Goal: Find specific page/section: Find specific page/section

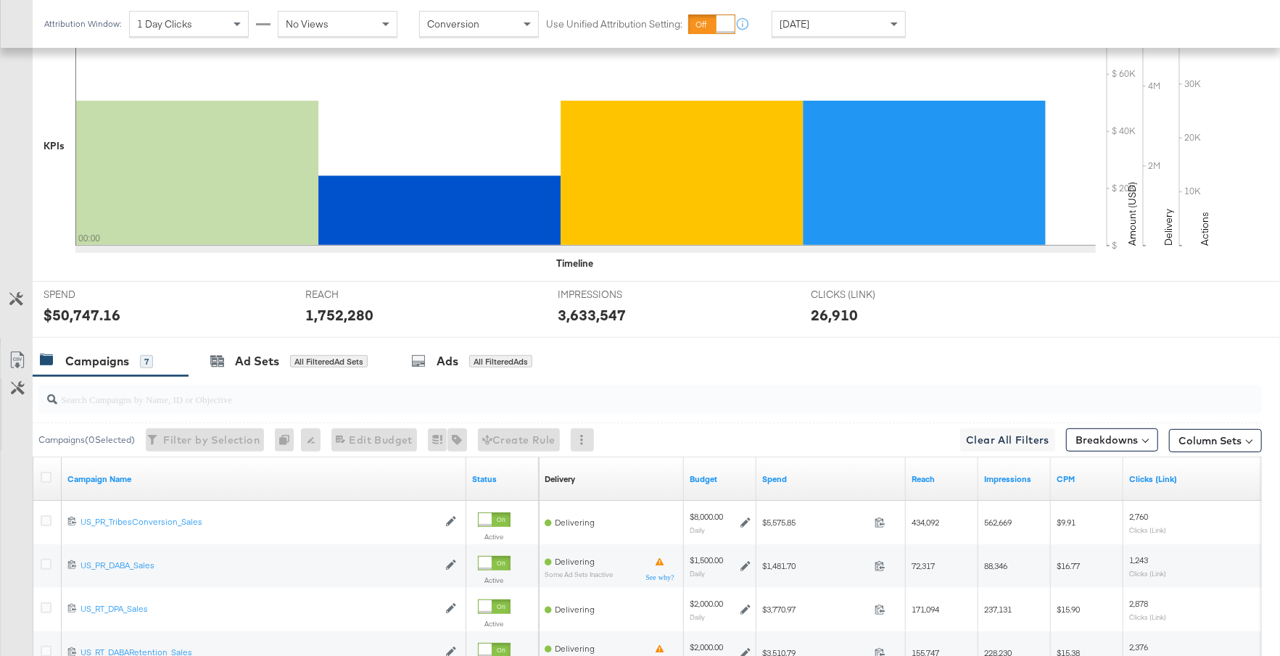
scroll to position [679, 0]
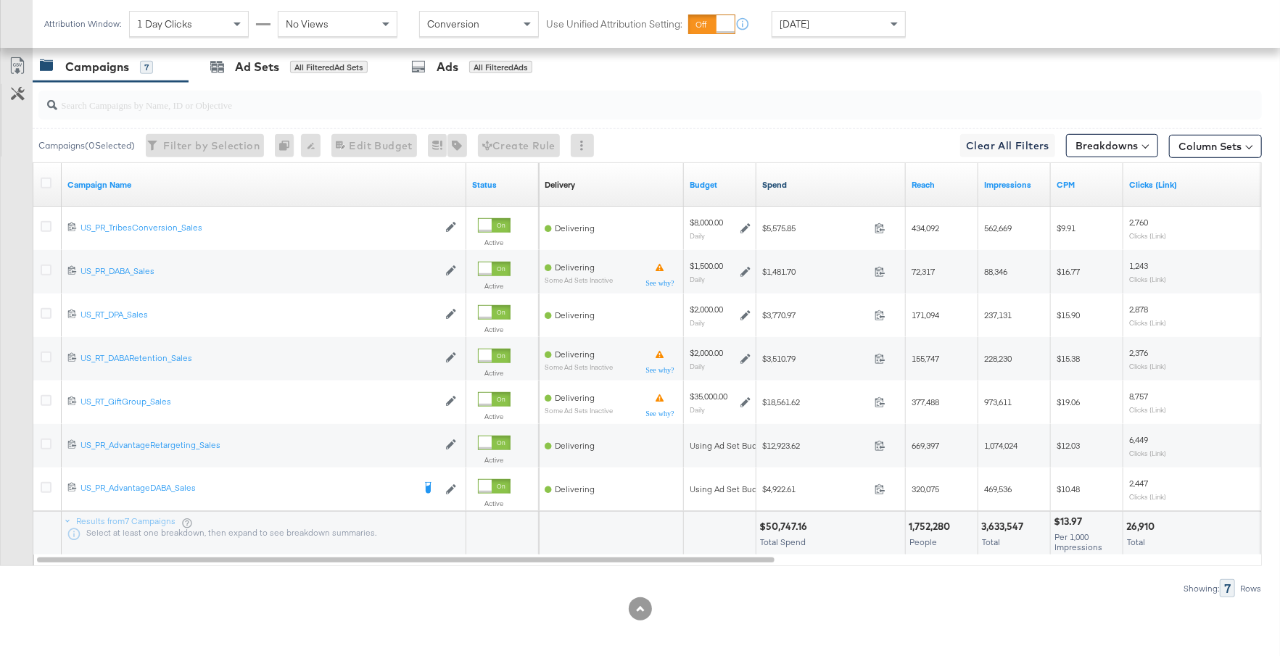
click at [832, 179] on link "Spend" at bounding box center [831, 185] width 138 height 12
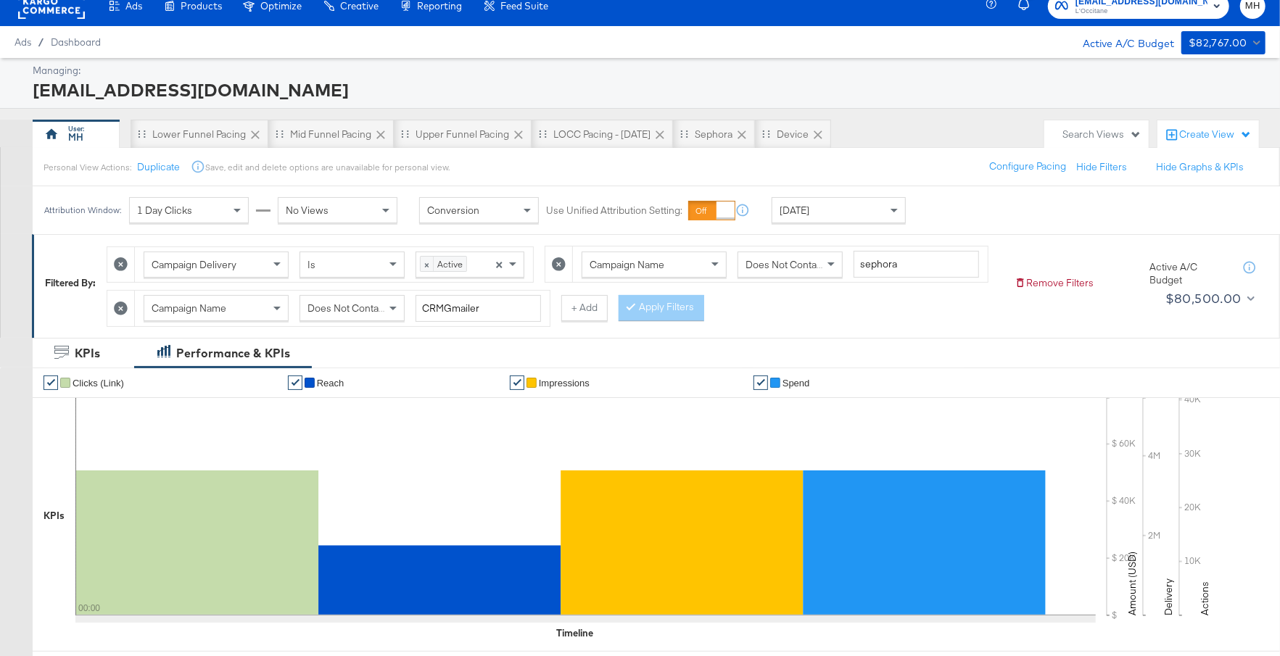
scroll to position [0, 0]
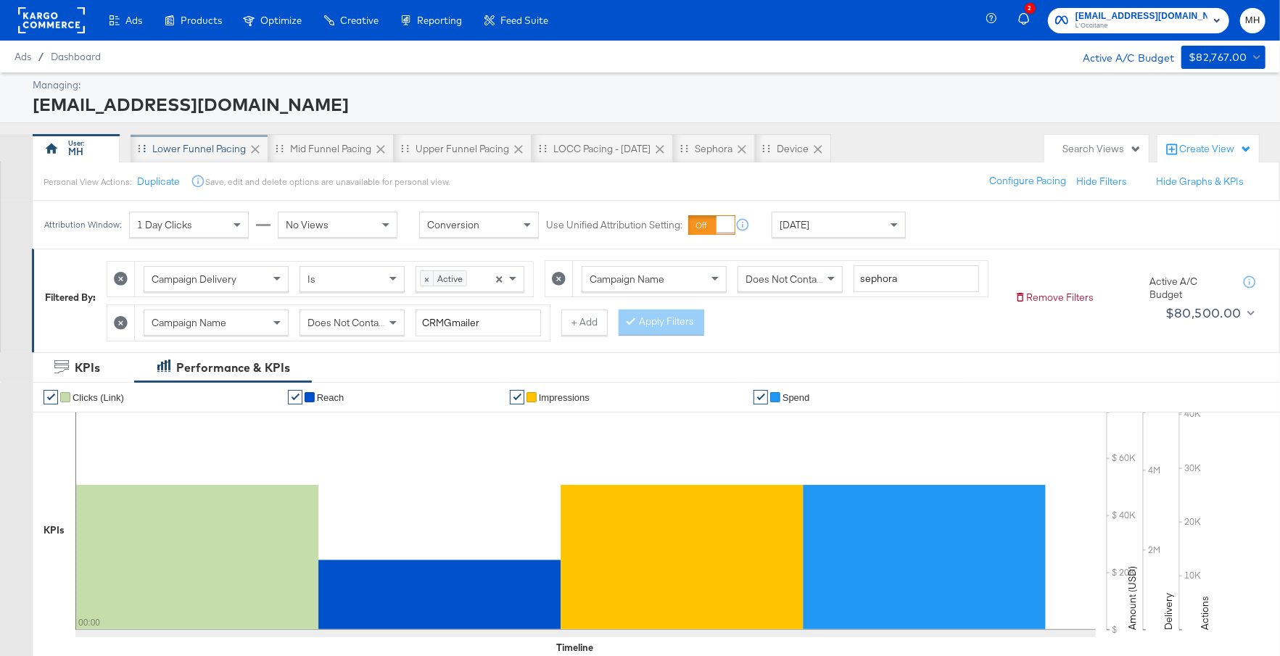
click at [224, 137] on div "Lower Funnel Pacing" at bounding box center [200, 148] width 138 height 29
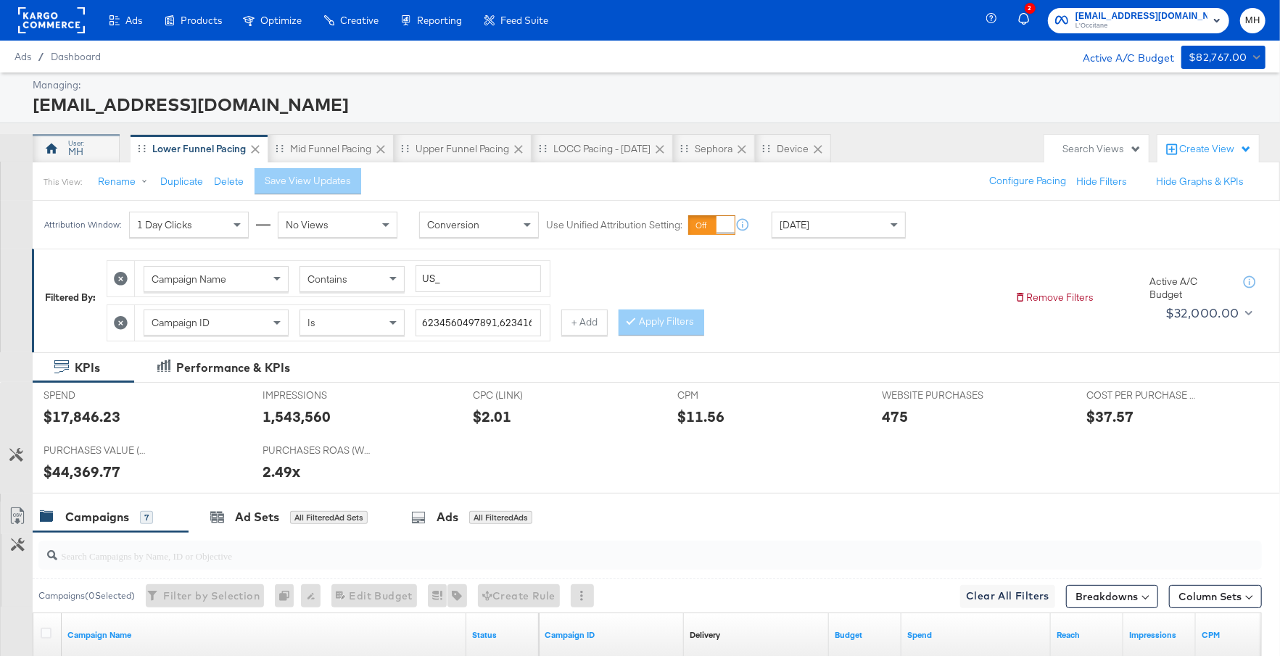
click at [83, 149] on div "MH" at bounding box center [76, 148] width 87 height 29
